Goal: Find contact information: Find contact information

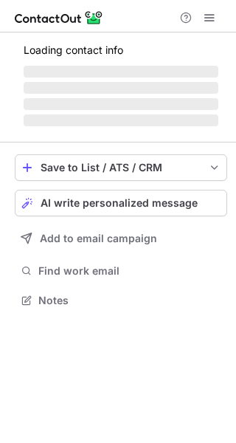
scroll to position [291, 236]
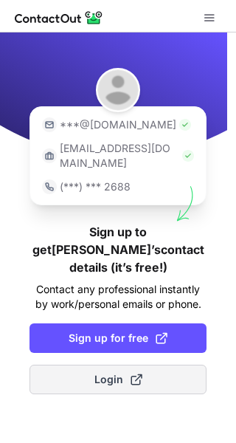
click at [109, 372] on span "Login" at bounding box center [119, 379] width 48 height 15
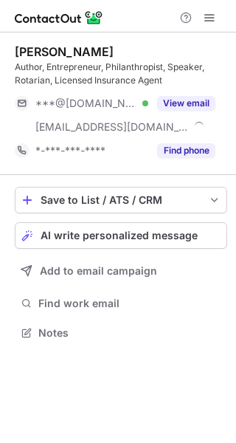
scroll to position [322, 236]
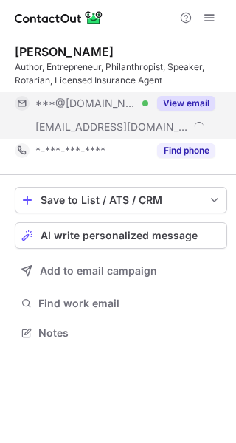
click at [177, 98] on button "View email" at bounding box center [186, 103] width 58 height 15
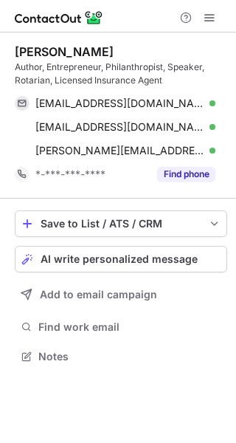
scroll to position [346, 236]
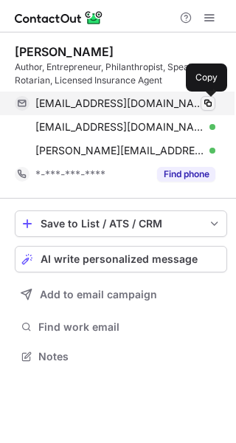
click at [209, 100] on span at bounding box center [208, 104] width 12 height 12
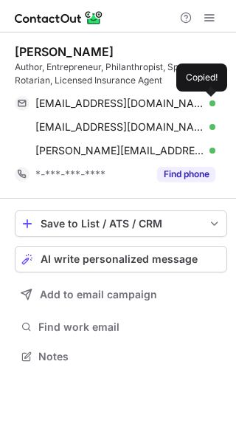
drag, startPoint x: 209, startPoint y: 100, endPoint x: 24, endPoint y: 31, distance: 197.3
click at [208, 100] on span at bounding box center [208, 104] width 12 height 12
